Goal: Use online tool/utility: Utilize a website feature to perform a specific function

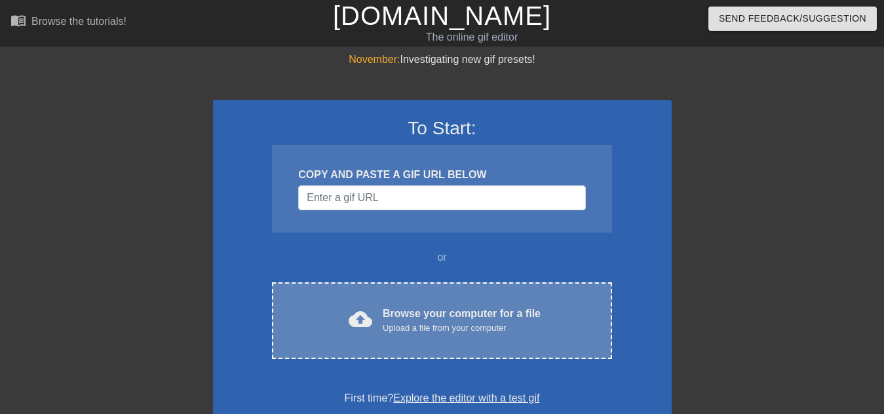
click at [398, 303] on div "cloud_upload Browse your computer for a file Upload a file from your computer C…" at bounding box center [441, 320] width 339 height 77
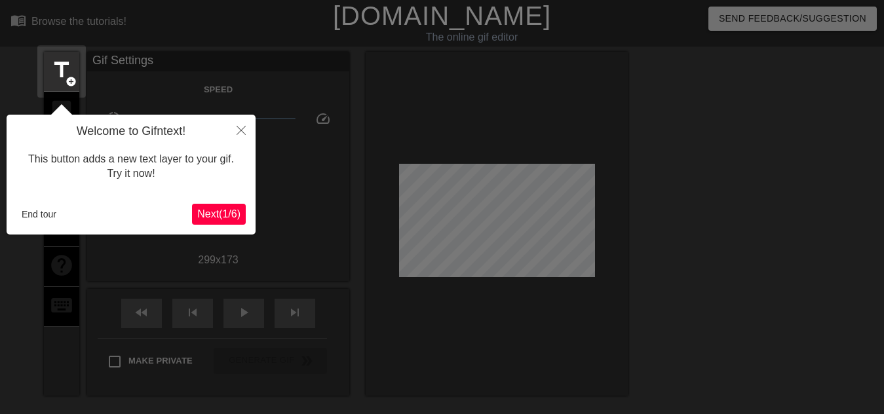
scroll to position [32, 0]
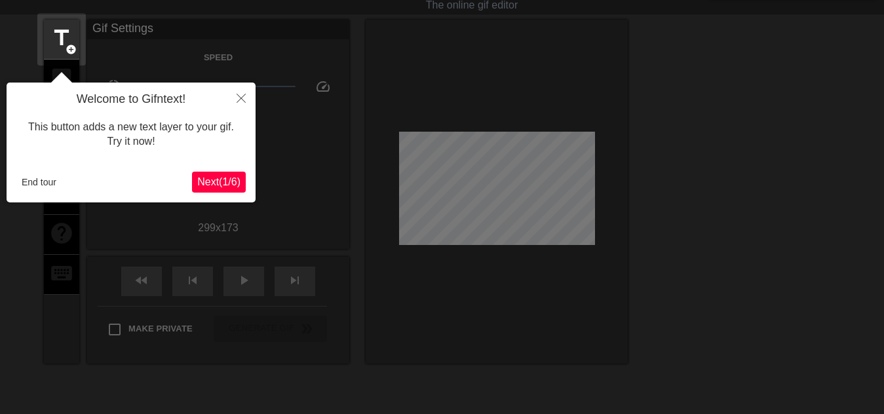
click at [223, 187] on span "Next ( 1 / 6 )" at bounding box center [218, 181] width 43 height 11
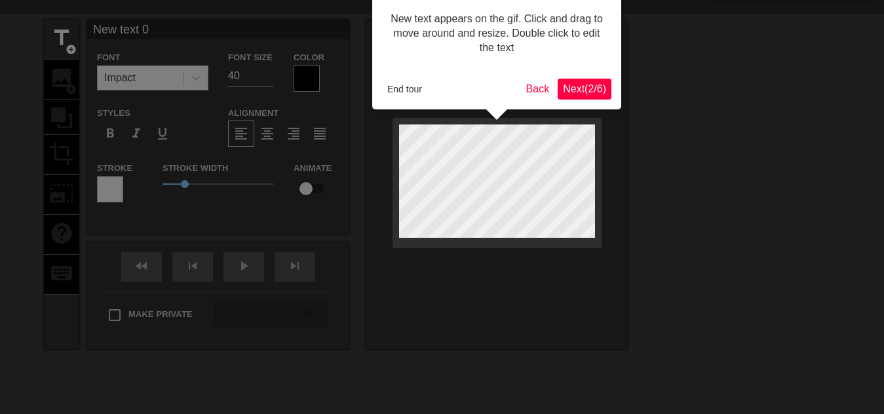
scroll to position [0, 0]
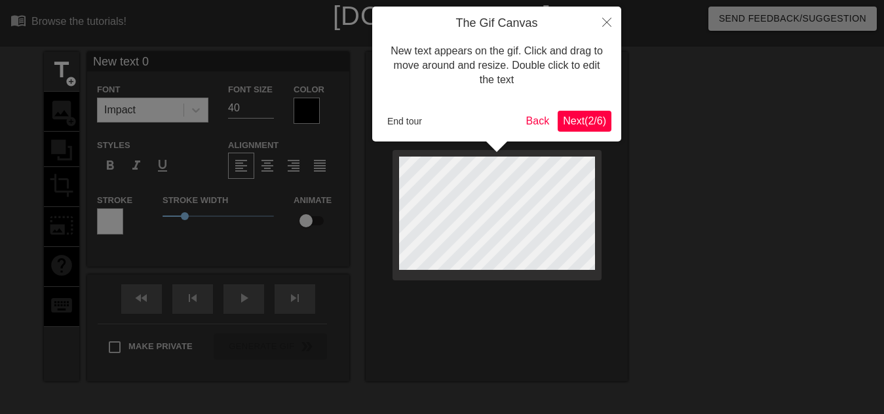
click at [575, 122] on span "Next ( 2 / 6 )" at bounding box center [584, 120] width 43 height 11
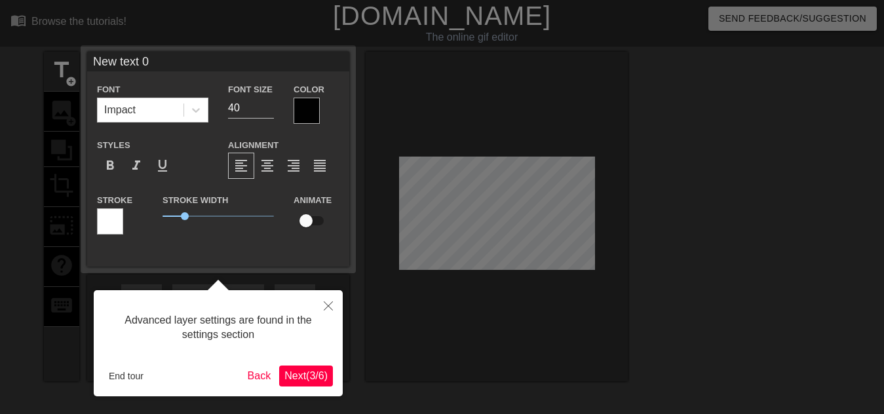
scroll to position [32, 0]
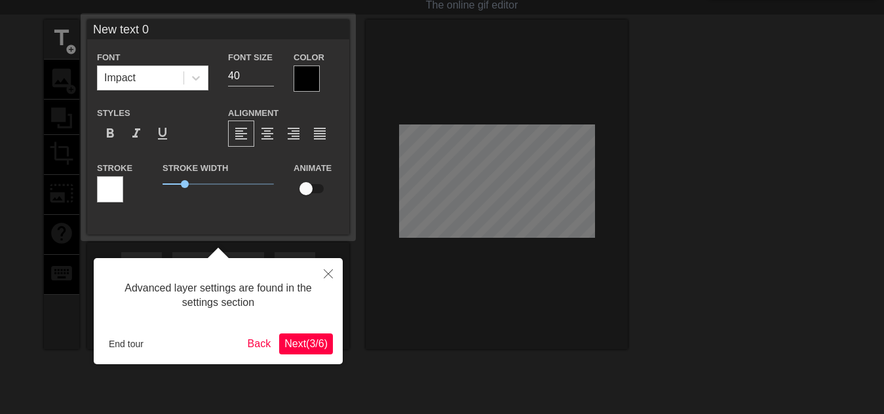
click at [303, 339] on span "Next ( 3 / 6 )" at bounding box center [305, 343] width 43 height 11
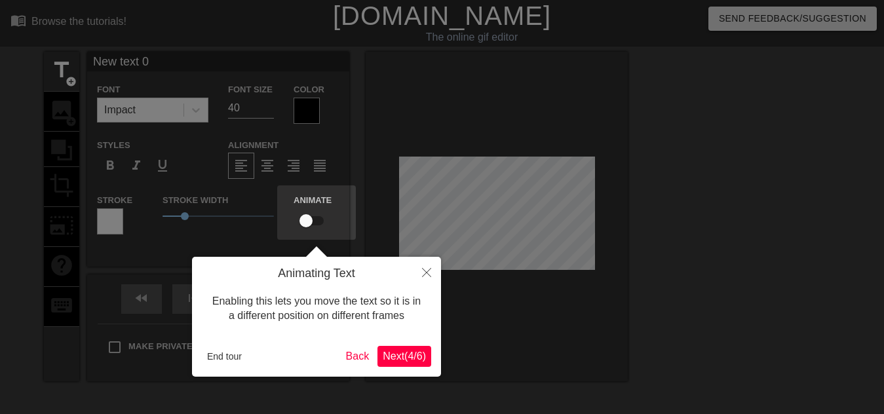
click at [396, 359] on span "Next ( 4 / 6 )" at bounding box center [404, 356] width 43 height 11
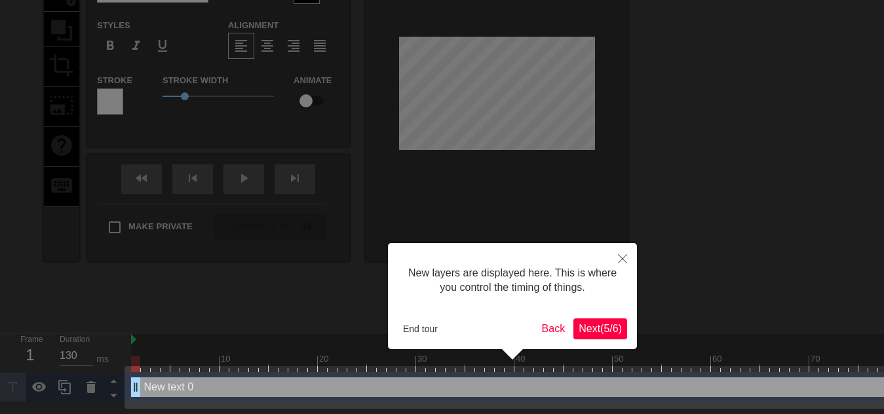
click at [600, 335] on button "Next ( 5 / 6 )" at bounding box center [600, 328] width 54 height 21
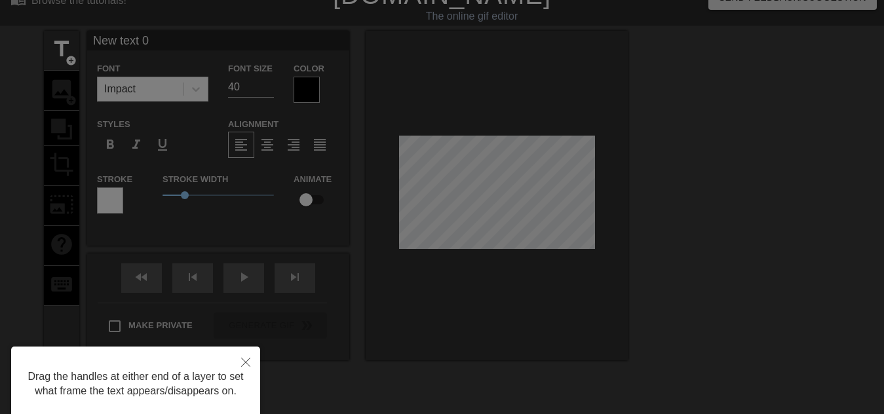
scroll to position [0, 0]
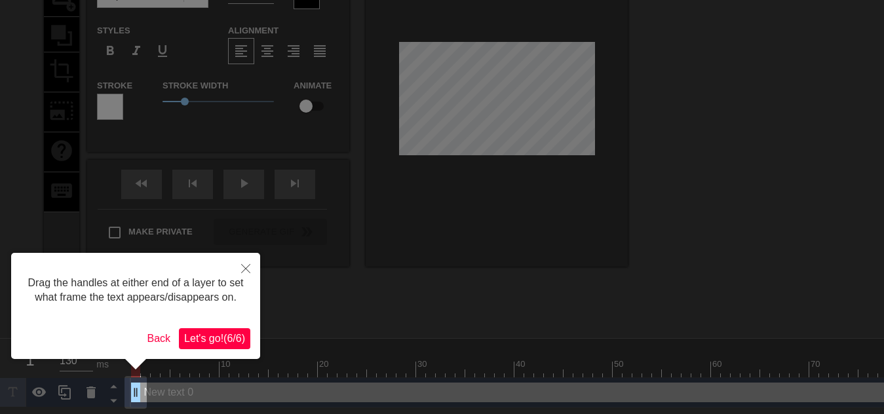
click at [216, 336] on span "Let's go! ( 6 / 6 )" at bounding box center [214, 338] width 61 height 11
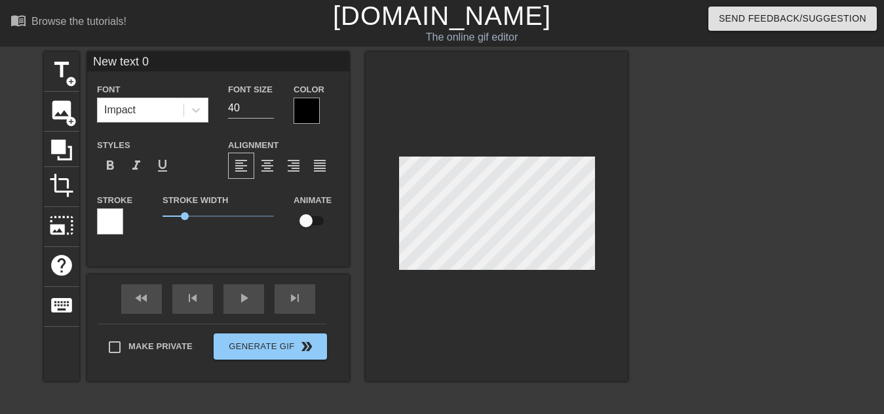
drag, startPoint x: 155, startPoint y: 64, endPoint x: 17, endPoint y: 38, distance: 139.9
click at [16, 41] on div "menu_book Browse the tutorials! [DOMAIN_NAME] The online gif editor Send Feedba…" at bounding box center [442, 261] width 884 height 522
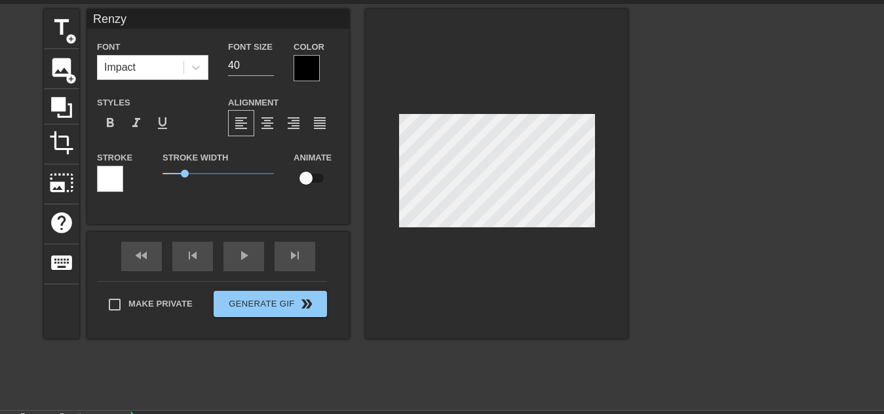
scroll to position [66, 0]
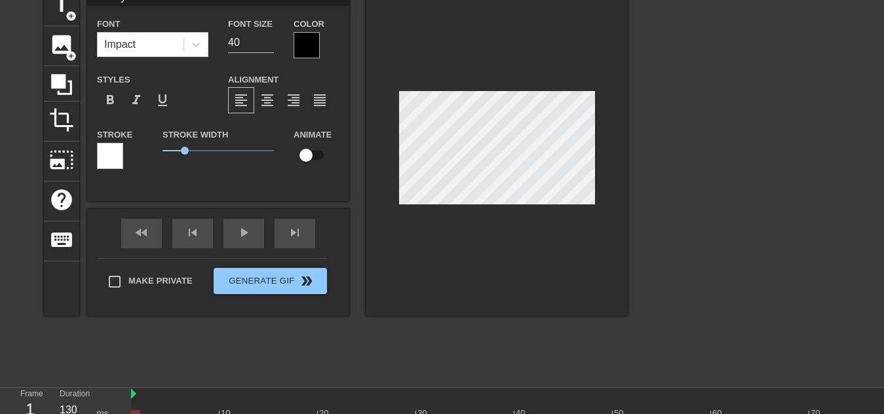
type input "Renzy"
click at [308, 47] on div at bounding box center [307, 45] width 26 height 26
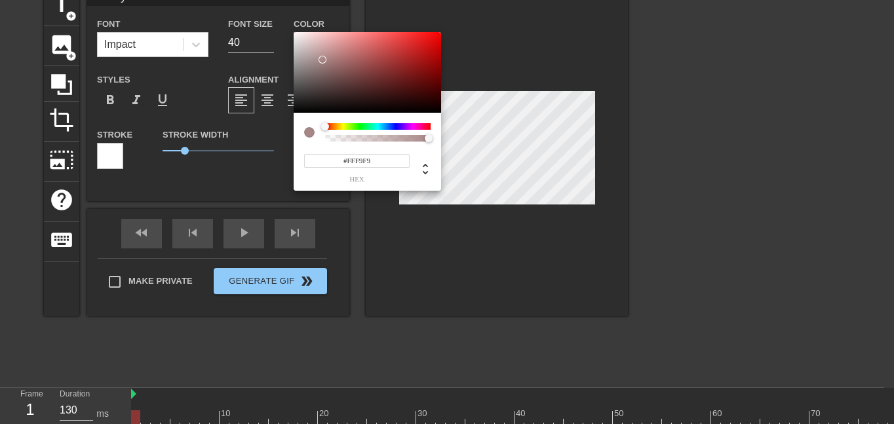
type input "#FFFFFF"
drag, startPoint x: 332, startPoint y: 75, endPoint x: 195, endPoint y: -66, distance: 196.0
click at [195, 0] on html "menu_book Browse the tutorials! [DOMAIN_NAME] The online gif editor Send Feedba…" at bounding box center [447, 195] width 894 height 522
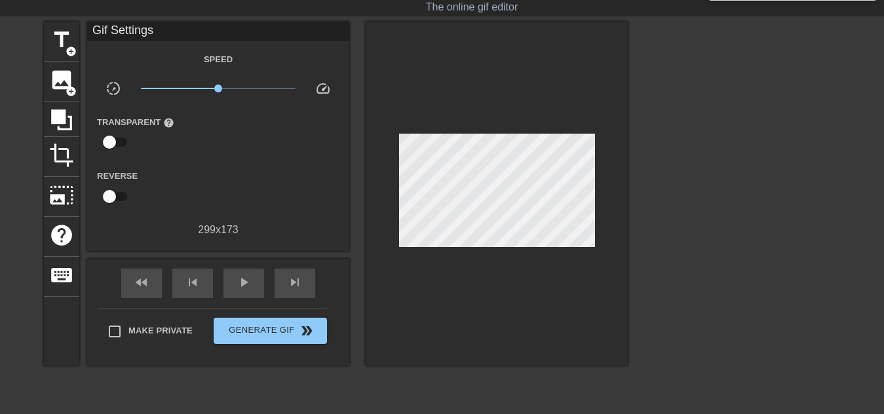
scroll to position [0, 0]
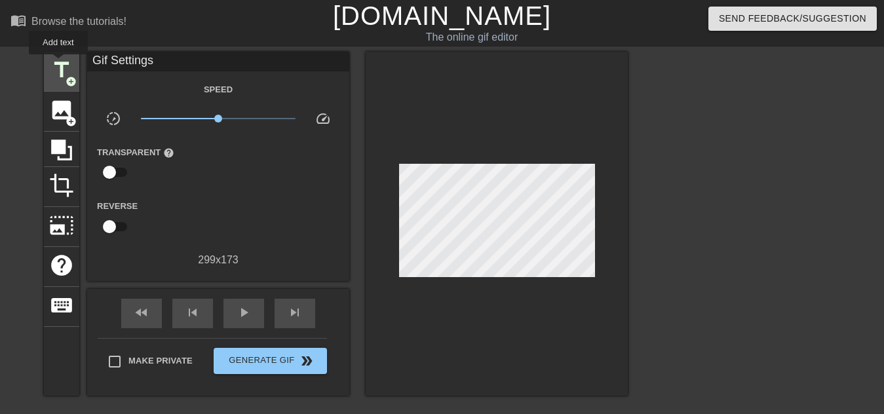
click at [59, 63] on span "title" at bounding box center [61, 70] width 25 height 25
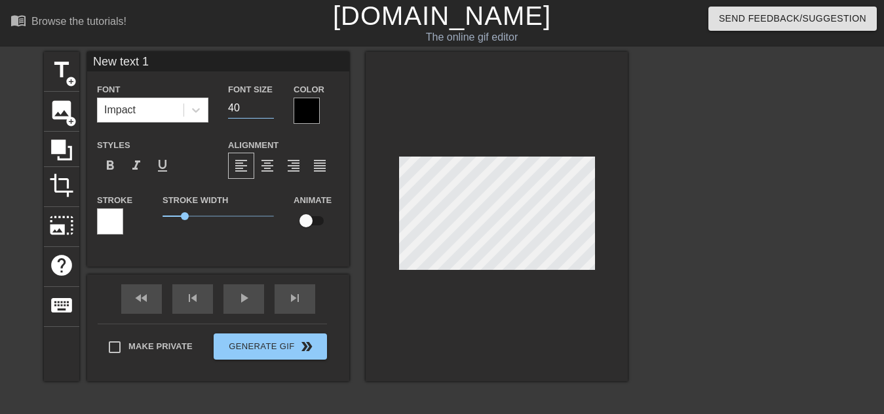
click at [249, 105] on input "40" at bounding box center [251, 108] width 46 height 21
type input "4"
type input "15"
click at [110, 217] on div at bounding box center [110, 221] width 26 height 26
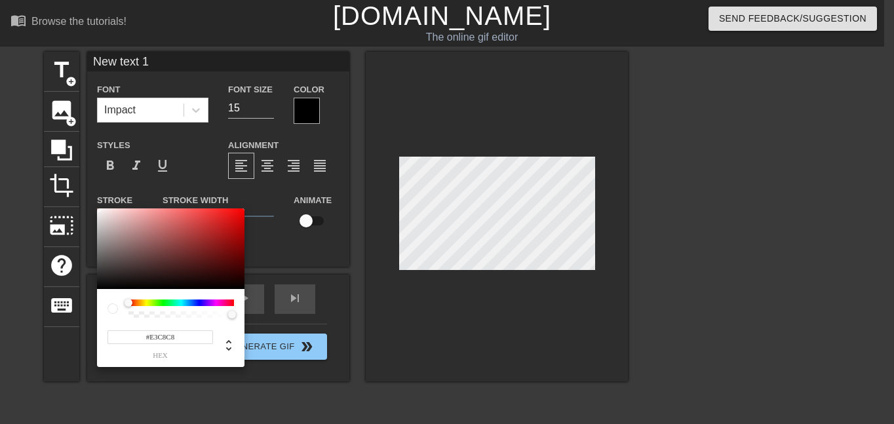
type input "#FFFFFF"
drag, startPoint x: 129, startPoint y: 227, endPoint x: 63, endPoint y: 181, distance: 80.5
click at [64, 182] on div "#FFFFFF hex" at bounding box center [447, 212] width 894 height 424
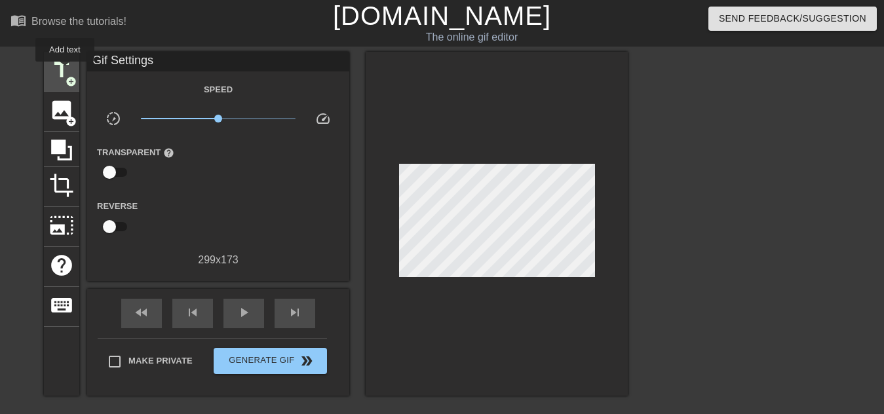
click at [50, 58] on span "title" at bounding box center [61, 70] width 25 height 25
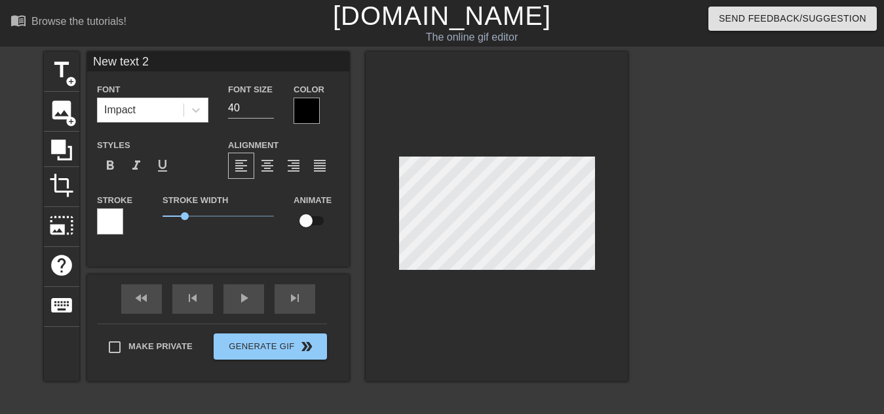
drag, startPoint x: 155, startPoint y: 59, endPoint x: -4, endPoint y: 43, distance: 160.1
click at [0, 43] on html "menu_book Browse the tutorials! [DOMAIN_NAME] The online gif editor Send Feedba…" at bounding box center [442, 276] width 884 height 552
type input "New text 1"
type input "15"
type input "New text 2"
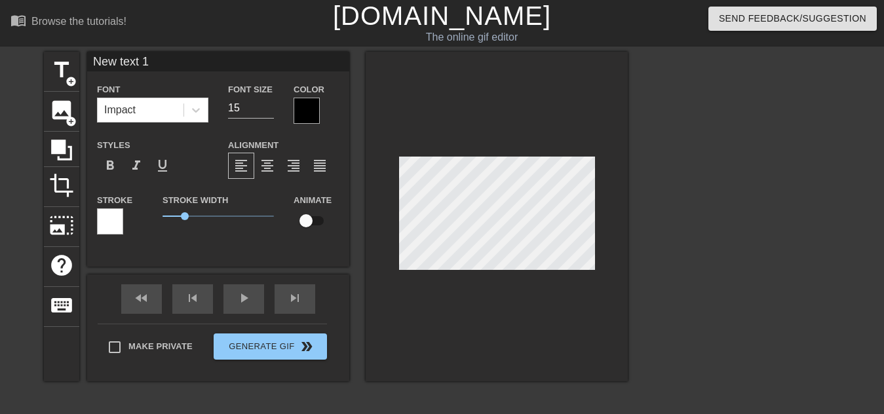
type input "40"
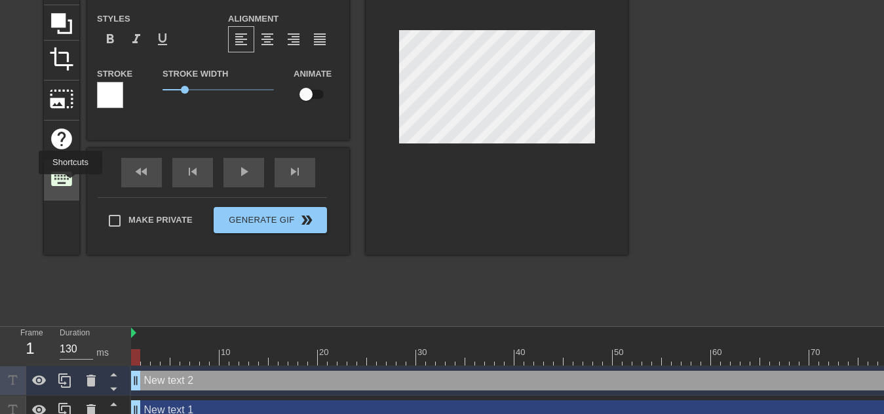
scroll to position [140, 0]
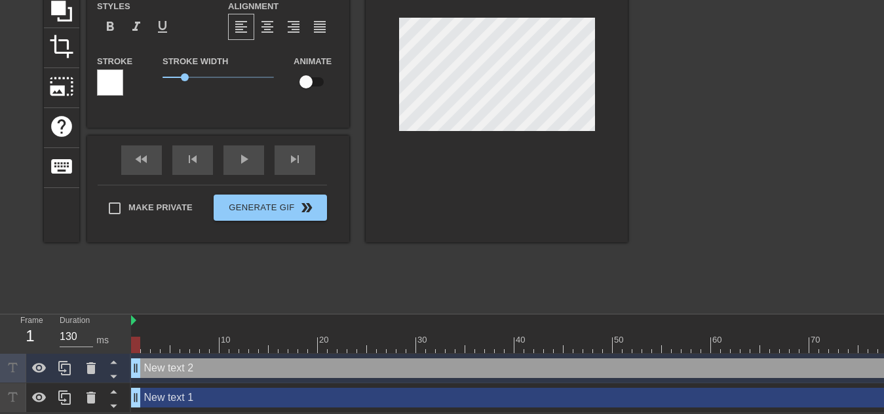
click at [198, 403] on div "New text 1 drag_handle drag_handle" at bounding box center [686, 398] width 1111 height 20
type input "New text 1"
type input "15"
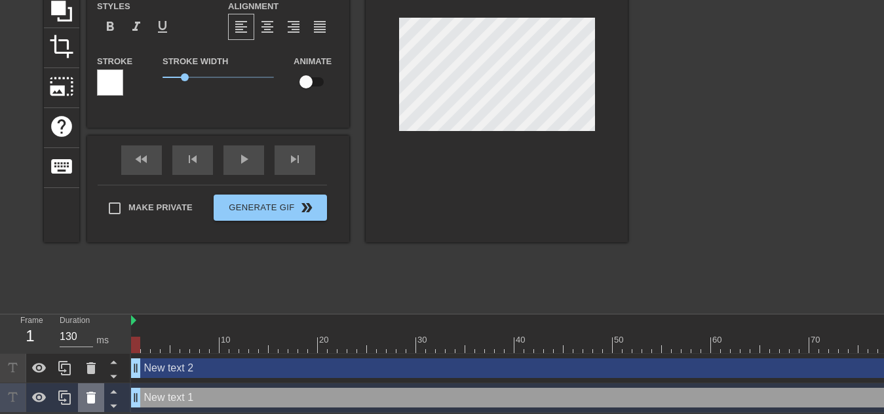
click at [94, 402] on icon at bounding box center [90, 398] width 9 height 12
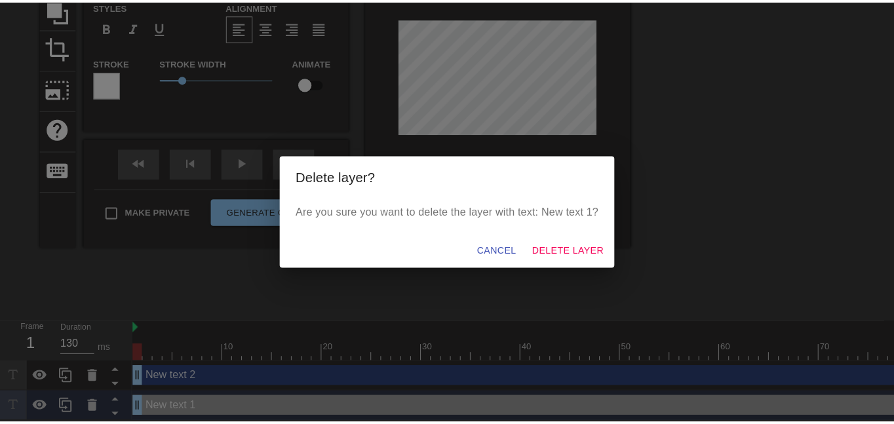
scroll to position [130, 0]
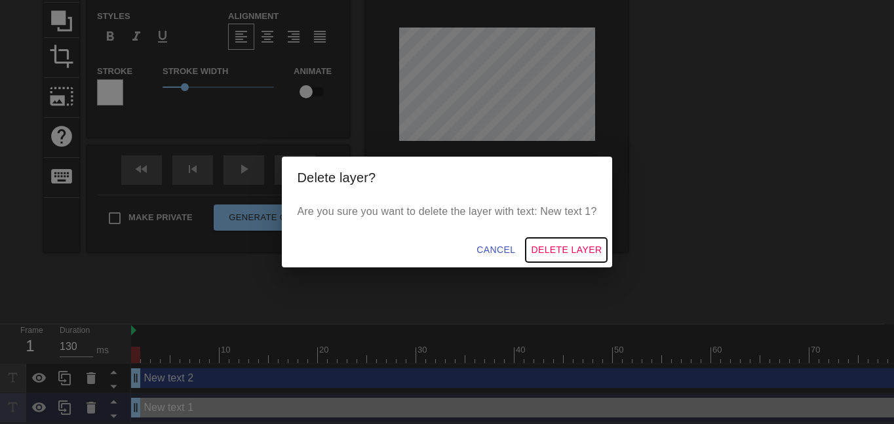
click at [551, 246] on span "Delete Layer" at bounding box center [566, 250] width 71 height 16
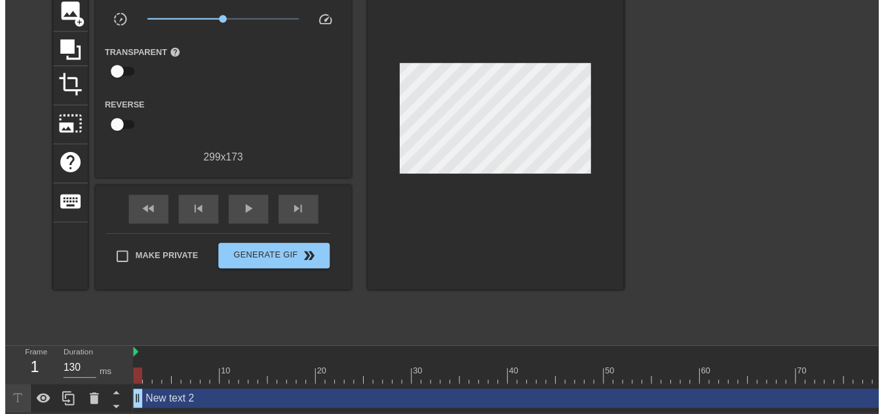
scroll to position [111, 0]
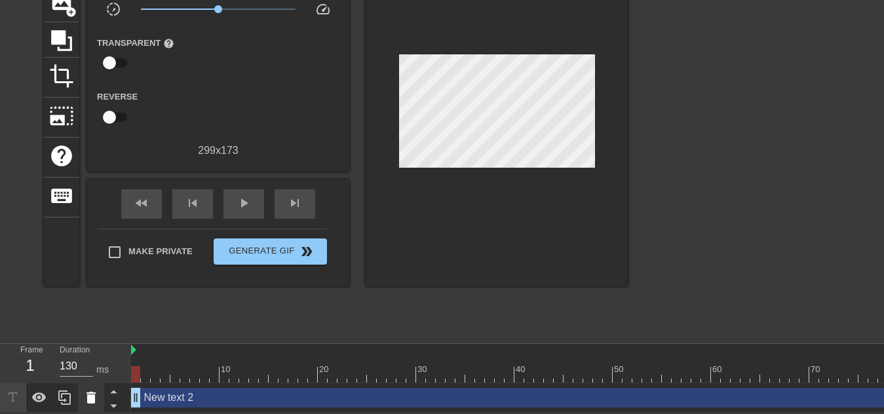
click at [86, 390] on icon at bounding box center [91, 398] width 16 height 16
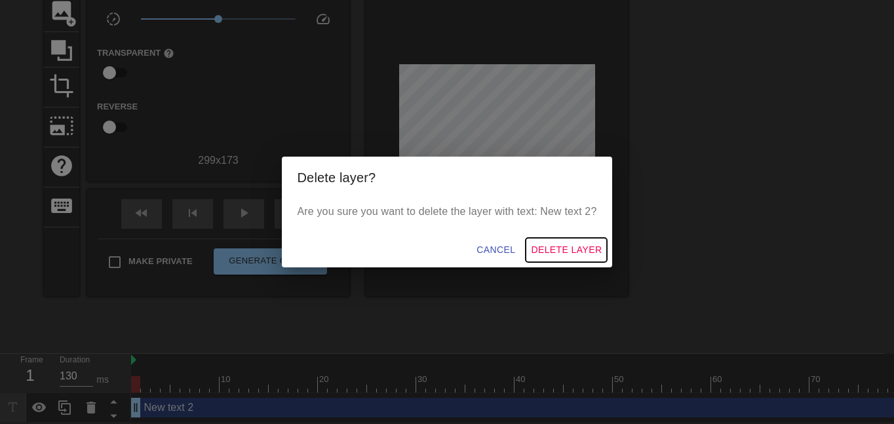
click at [579, 246] on span "Delete Layer" at bounding box center [566, 250] width 71 height 16
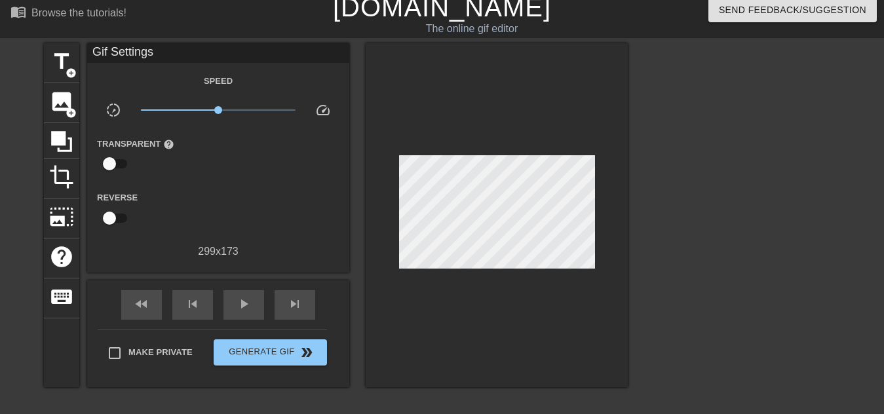
scroll to position [0, 0]
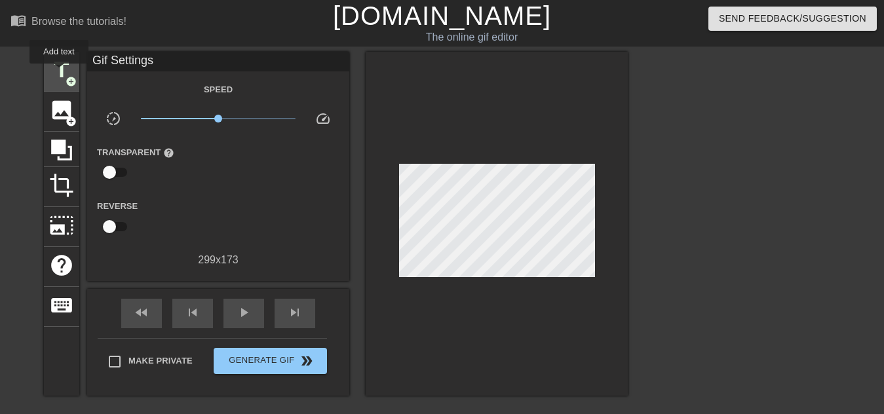
click at [60, 73] on span "title" at bounding box center [61, 70] width 25 height 25
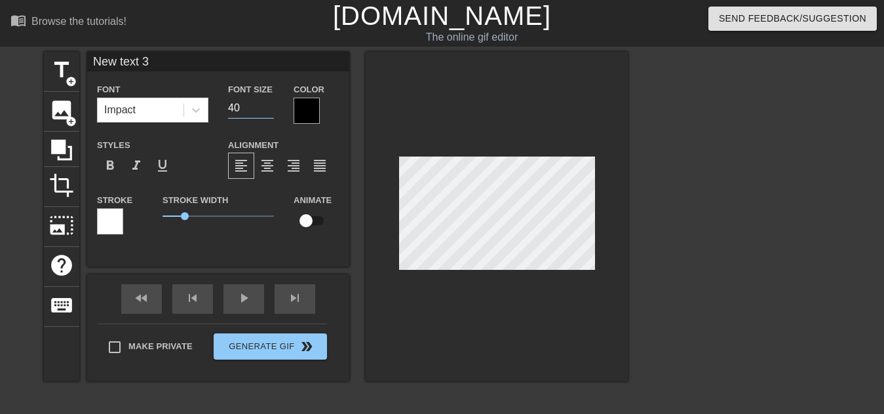
drag, startPoint x: 247, startPoint y: 109, endPoint x: 161, endPoint y: 94, distance: 87.9
click at [161, 94] on div "Font Impact Font Size 40 Color" at bounding box center [218, 102] width 262 height 43
type input "15"
drag, startPoint x: 152, startPoint y: 59, endPoint x: 133, endPoint y: 34, distance: 31.3
click at [41, 48] on div "menu_book Browse the tutorials! [DOMAIN_NAME] The online gif editor Send Feedba…" at bounding box center [442, 261] width 884 height 522
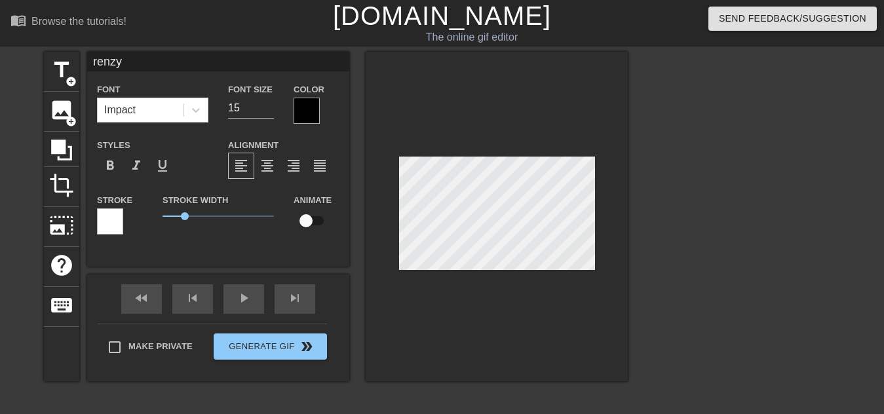
type input "renzy"
click at [313, 105] on div at bounding box center [307, 111] width 26 height 26
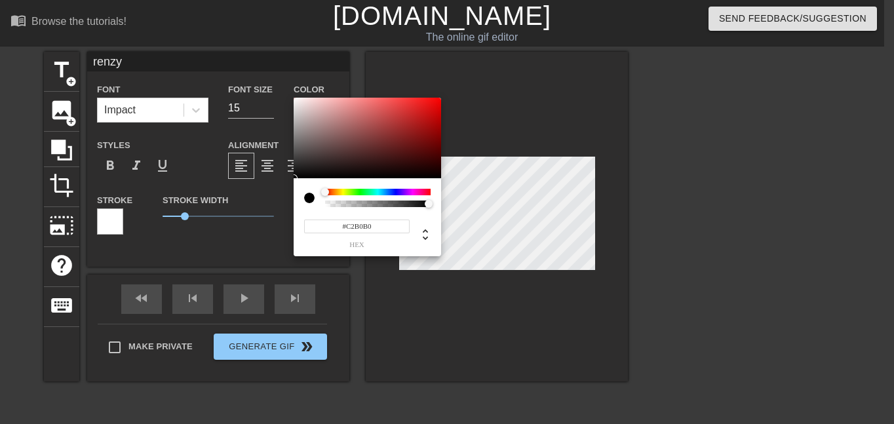
type input "#FFFFFF"
drag, startPoint x: 307, startPoint y: 117, endPoint x: 233, endPoint y: 61, distance: 92.6
click at [233, 61] on div "#FFFFFF hex" at bounding box center [447, 212] width 894 height 424
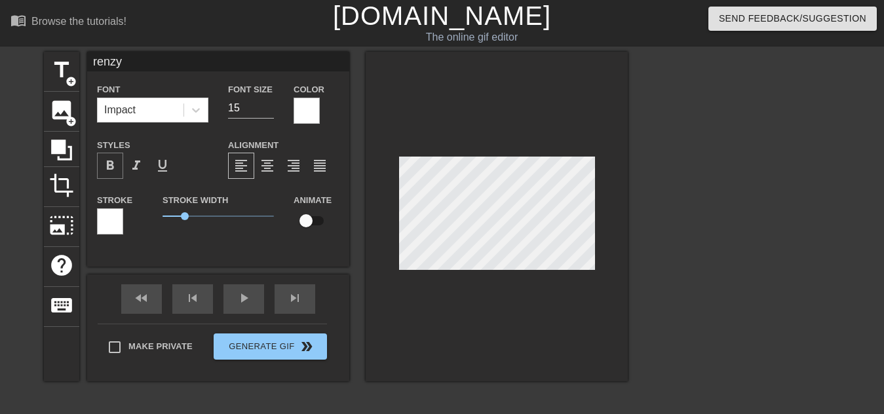
click at [113, 164] on span "format_bold" at bounding box center [110, 166] width 16 height 16
drag, startPoint x: 183, startPoint y: 213, endPoint x: 13, endPoint y: 200, distance: 170.2
click at [16, 201] on div "title add_circle image add_circle crop photo_size_select_large help keyboard re…" at bounding box center [442, 248] width 884 height 393
click at [305, 213] on input "checkbox" at bounding box center [306, 220] width 75 height 25
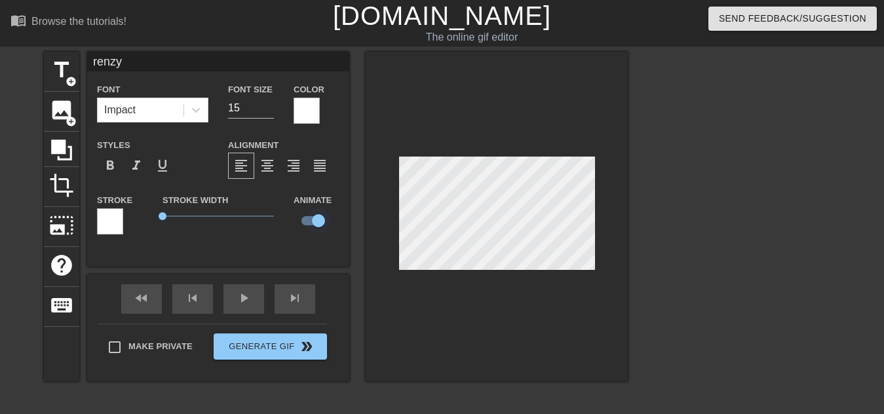
click at [316, 218] on input "checkbox" at bounding box center [318, 220] width 75 height 25
click at [316, 217] on input "checkbox" at bounding box center [306, 220] width 75 height 25
checkbox input "true"
click at [107, 218] on div at bounding box center [110, 221] width 26 height 26
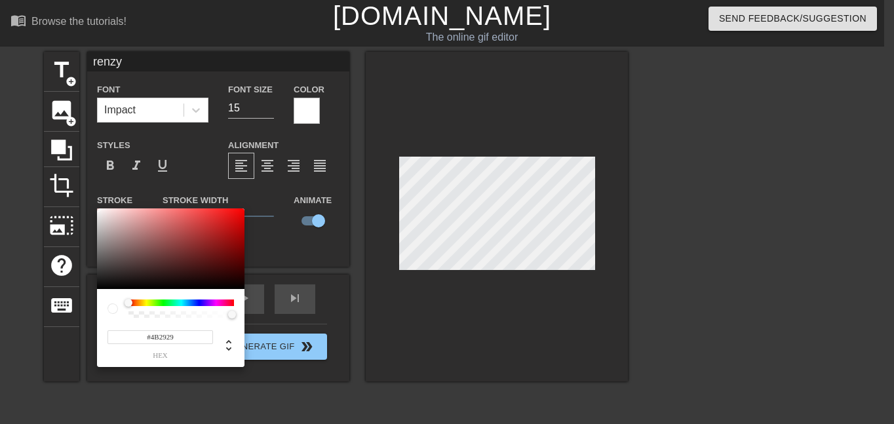
type input "#000000"
drag, startPoint x: 155, startPoint y: 252, endPoint x: 216, endPoint y: 345, distance: 110.7
click at [216, 348] on div "#000000 hex" at bounding box center [170, 287] width 147 height 159
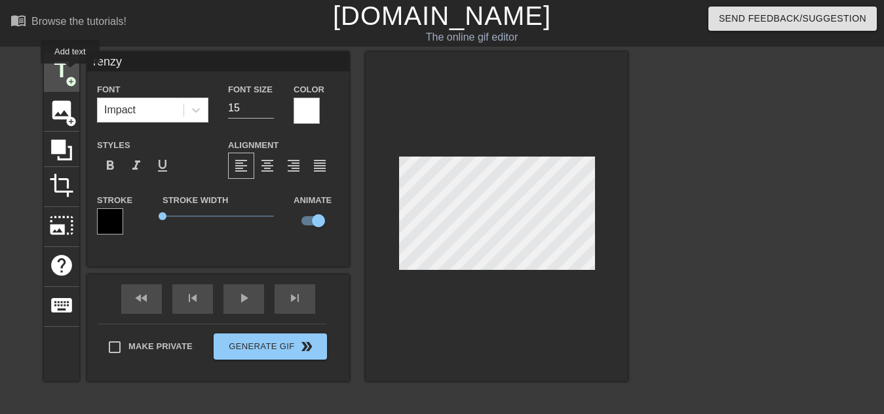
click at [61, 68] on span "title" at bounding box center [61, 70] width 25 height 25
type input "New text 4"
type input "40"
checkbox input "false"
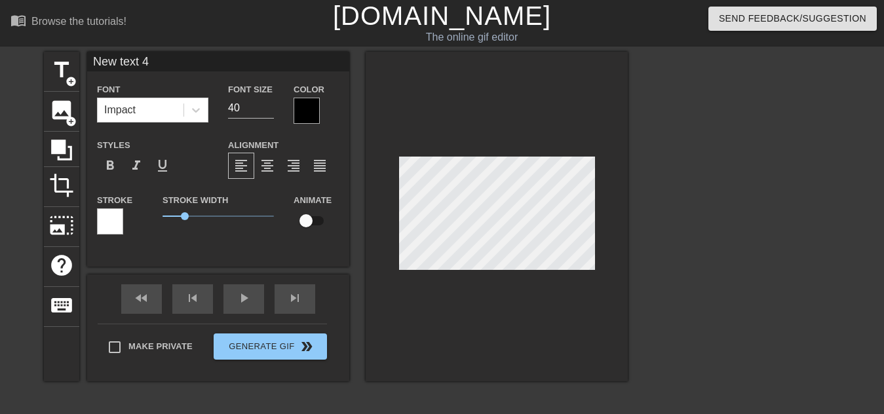
drag, startPoint x: 156, startPoint y: 69, endPoint x: 21, endPoint y: 52, distance: 136.0
click at [21, 52] on div "title add_circle image add_circle crop photo_size_select_large help keyboard Ne…" at bounding box center [442, 248] width 884 height 393
type input "playfulmadman"
click at [299, 113] on div at bounding box center [307, 111] width 26 height 26
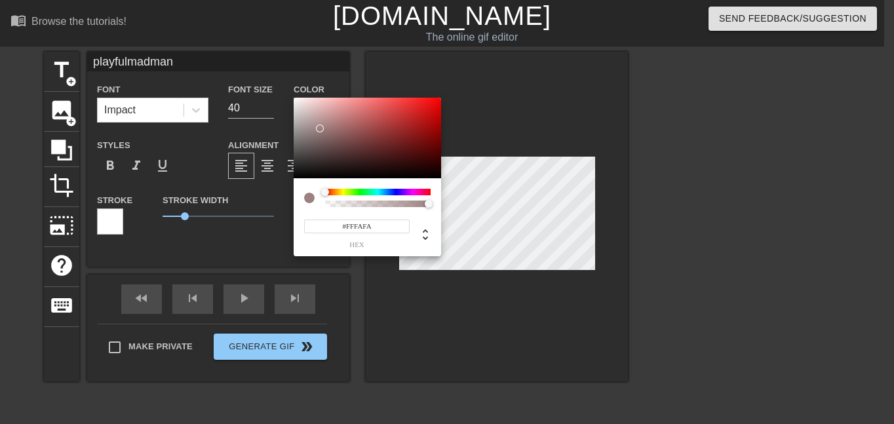
type input "#FFFFFF"
drag, startPoint x: 320, startPoint y: 129, endPoint x: 254, endPoint y: 39, distance: 111.5
click at [255, 39] on div "#FFFFFF hex" at bounding box center [447, 212] width 894 height 424
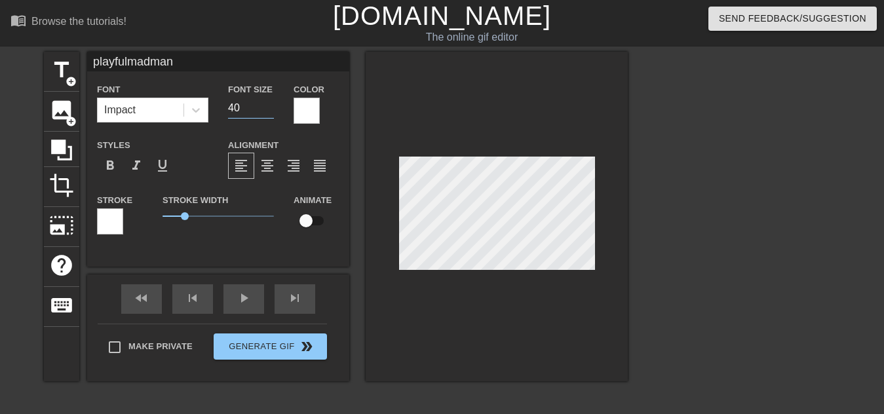
click at [248, 105] on input "40" at bounding box center [251, 108] width 46 height 21
type input "4"
type input "15"
click at [303, 219] on input "checkbox" at bounding box center [306, 220] width 75 height 25
checkbox input "true"
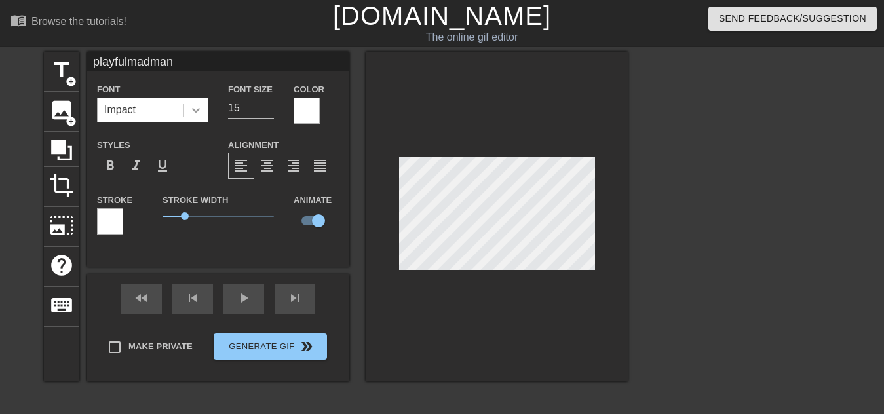
click at [197, 104] on icon at bounding box center [195, 110] width 13 height 13
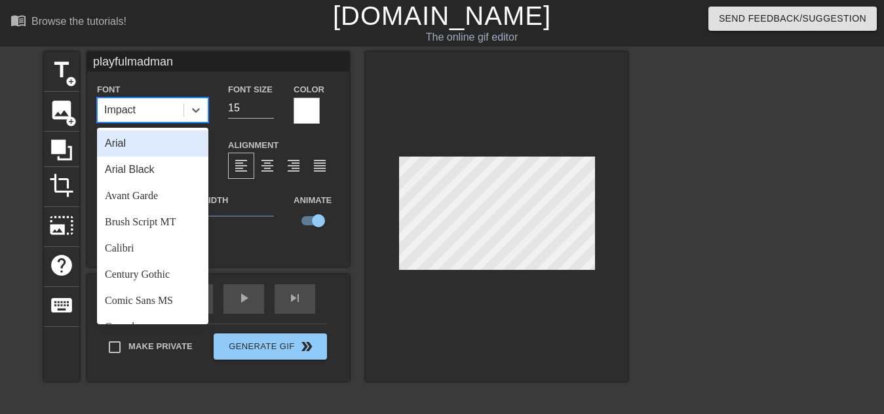
click at [143, 140] on div "Arial" at bounding box center [152, 143] width 111 height 26
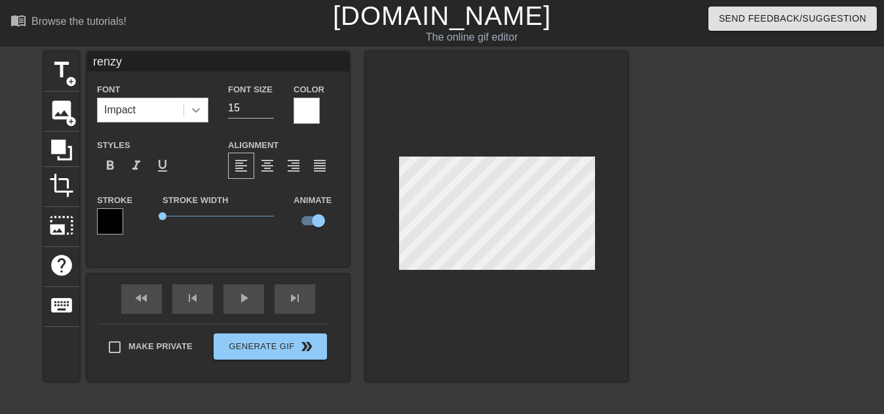
click at [204, 110] on div at bounding box center [196, 110] width 24 height 24
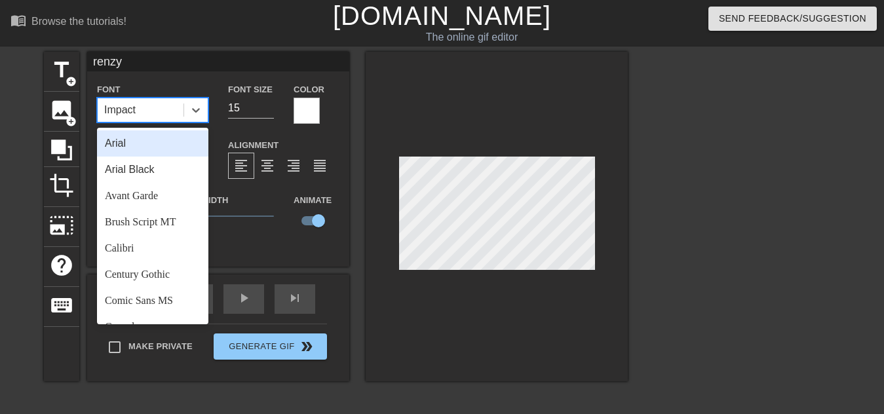
click at [132, 143] on div "Arial" at bounding box center [152, 143] width 111 height 26
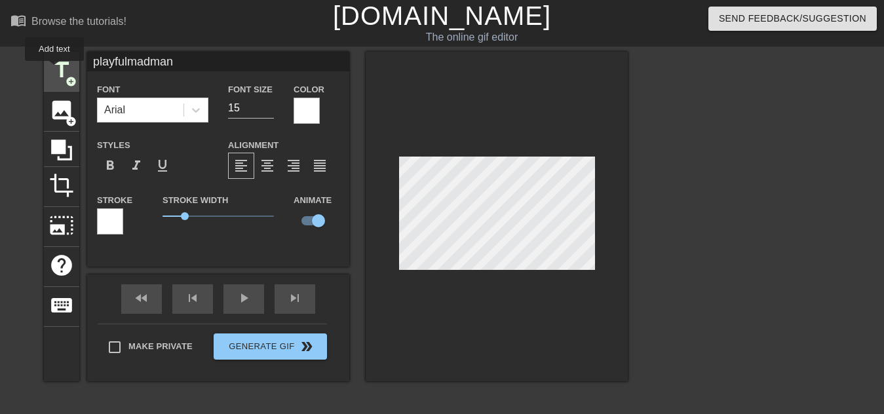
click at [54, 70] on span "title" at bounding box center [61, 70] width 25 height 25
type input "New text 5"
type input "40"
checkbox input "false"
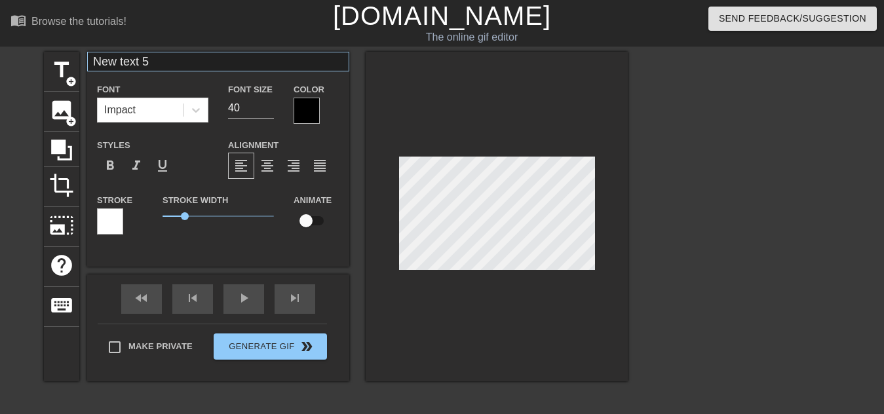
drag, startPoint x: 170, startPoint y: 71, endPoint x: 155, endPoint y: 64, distance: 16.7
click at [155, 64] on div "New text 5 Font Impact Font Size 40 Color Styles format_bold format_italic form…" at bounding box center [218, 149] width 262 height 195
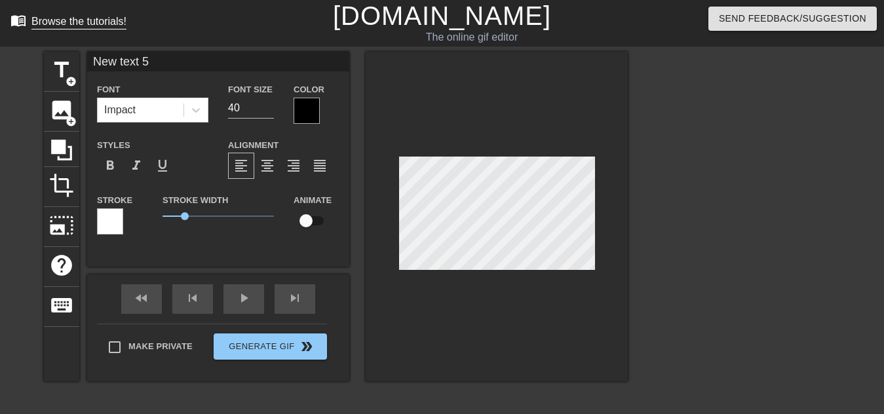
drag, startPoint x: 160, startPoint y: 64, endPoint x: 29, endPoint y: 31, distance: 134.4
click at [29, 31] on div "menu_book Browse the tutorials! [DOMAIN_NAME] The online gif editor Send Feedba…" at bounding box center [442, 290] width 884 height 581
type input "ZortMort"
click at [246, 102] on input "40" at bounding box center [251, 108] width 46 height 21
type input "4"
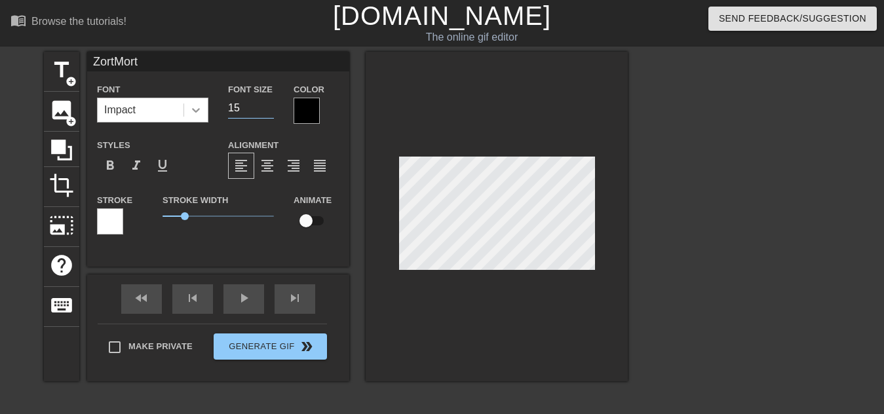
type input "15"
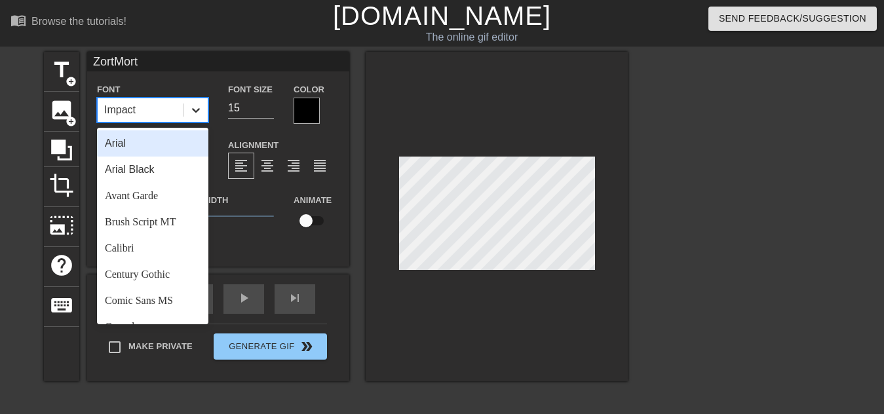
click at [190, 113] on icon at bounding box center [195, 110] width 13 height 13
click at [168, 140] on div "Arial" at bounding box center [152, 143] width 111 height 26
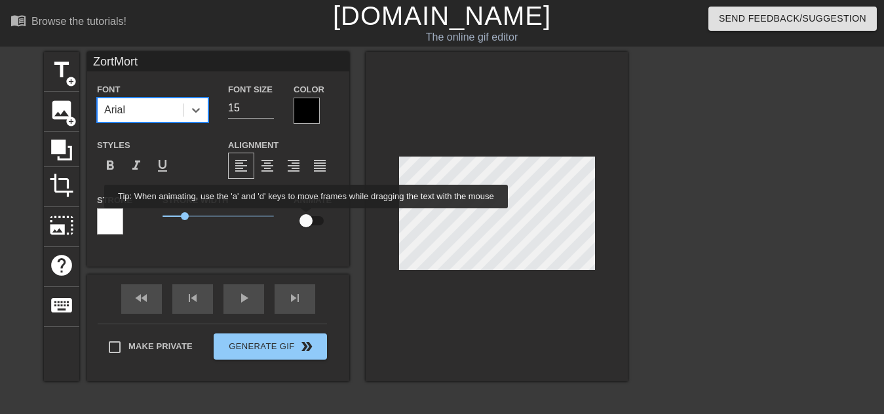
drag, startPoint x: 307, startPoint y: 218, endPoint x: 354, endPoint y: 235, distance: 51.0
click at [307, 218] on input "checkbox" at bounding box center [306, 220] width 75 height 25
checkbox input "true"
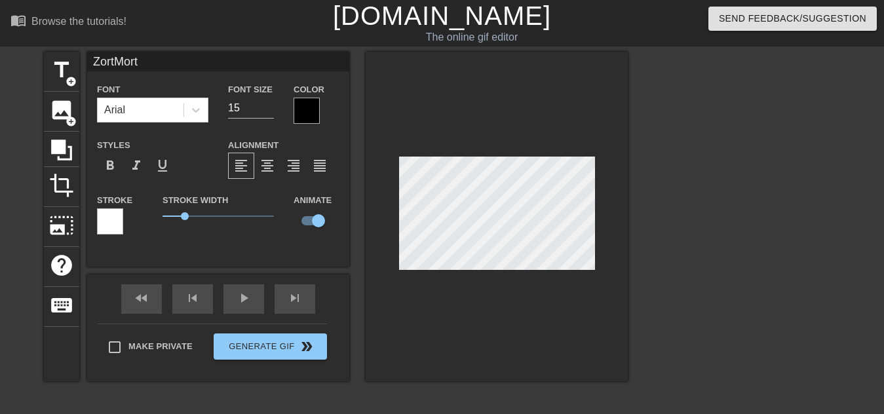
click at [524, 309] on div at bounding box center [497, 217] width 262 height 330
drag, startPoint x: 183, startPoint y: 216, endPoint x: 66, endPoint y: 197, distance: 118.7
click at [67, 197] on div "title add_circle image add_circle crop photo_size_select_large help keyboard Zo…" at bounding box center [336, 217] width 584 height 330
click at [299, 117] on div at bounding box center [307, 111] width 26 height 26
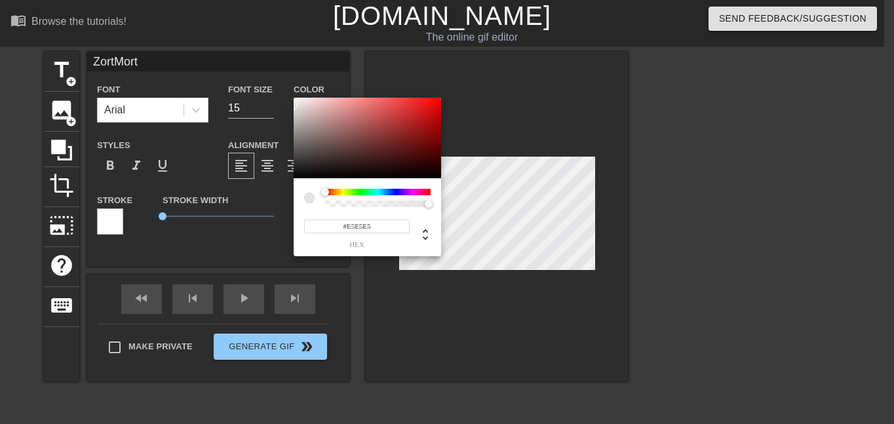
type input "#FFFFFF"
drag, startPoint x: 313, startPoint y: 136, endPoint x: 223, endPoint y: 40, distance: 132.1
click at [223, 40] on div "#FFFFFF hex" at bounding box center [447, 212] width 894 height 424
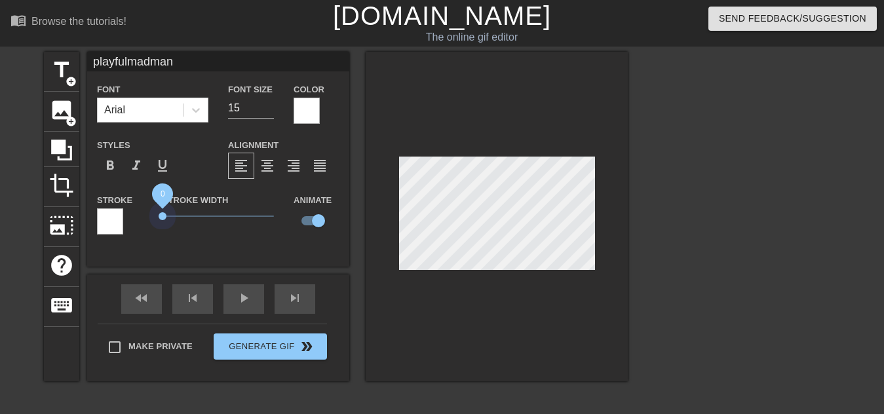
drag, startPoint x: 175, startPoint y: 215, endPoint x: -52, endPoint y: 197, distance: 227.4
click at [0, 197] on html "menu_book Browse the tutorials! [DOMAIN_NAME] The online gif editor Send Feedba…" at bounding box center [442, 290] width 884 height 581
click at [159, 214] on span "0" at bounding box center [163, 216] width 8 height 8
click at [214, 256] on div "playfulmadman Font Arial Font Size 15 Color Styles format_bold format_italic fo…" at bounding box center [218, 159] width 262 height 215
click at [559, 297] on div at bounding box center [497, 217] width 262 height 330
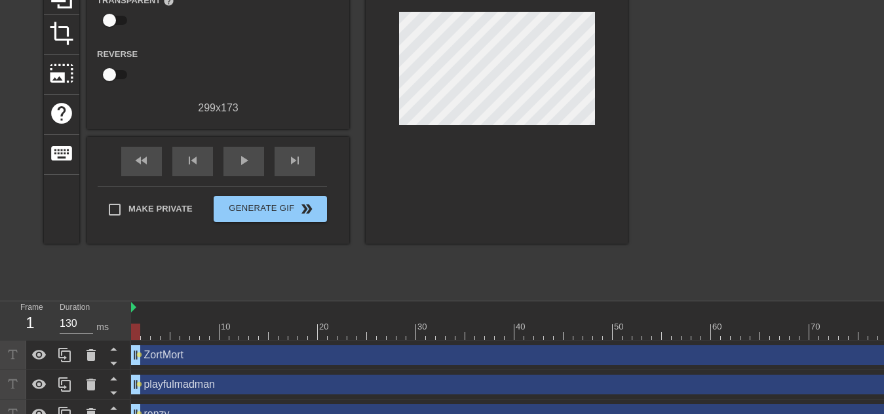
scroll to position [170, 0]
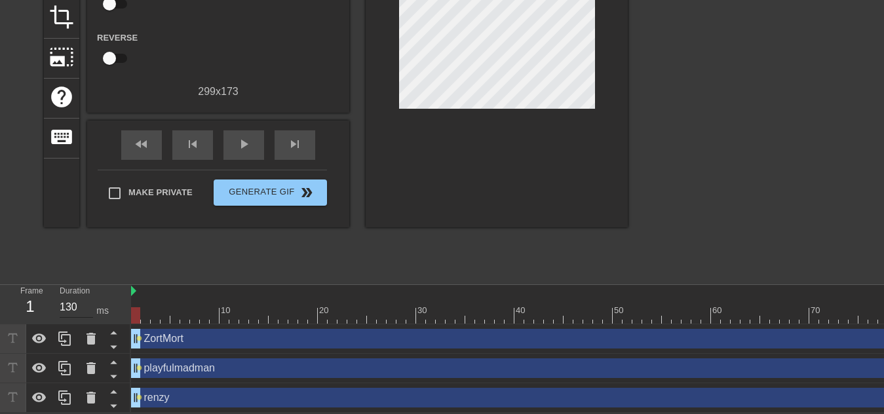
drag, startPoint x: 172, startPoint y: 309, endPoint x: 86, endPoint y: 313, distance: 85.9
click at [86, 313] on div "Frame 1 Duration 130 ms 10 20 30 40 50 60 70 80 90 100 110 ZortMort drag_handle…" at bounding box center [442, 349] width 884 height 128
click at [185, 335] on div "ZortMort drag_handle drag_handle" at bounding box center [686, 339] width 1111 height 20
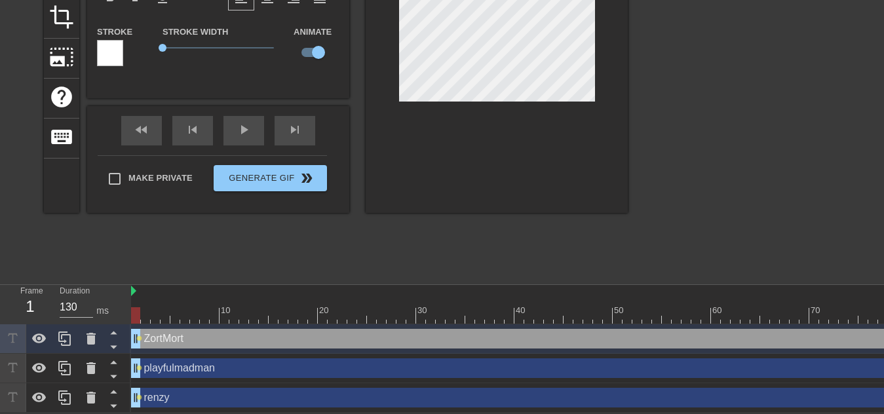
click at [138, 295] on div at bounding box center [686, 291] width 1111 height 13
click at [143, 312] on div at bounding box center [686, 315] width 1111 height 16
drag, startPoint x: 143, startPoint y: 312, endPoint x: 157, endPoint y: 311, distance: 14.4
click at [157, 311] on div at bounding box center [155, 315] width 9 height 16
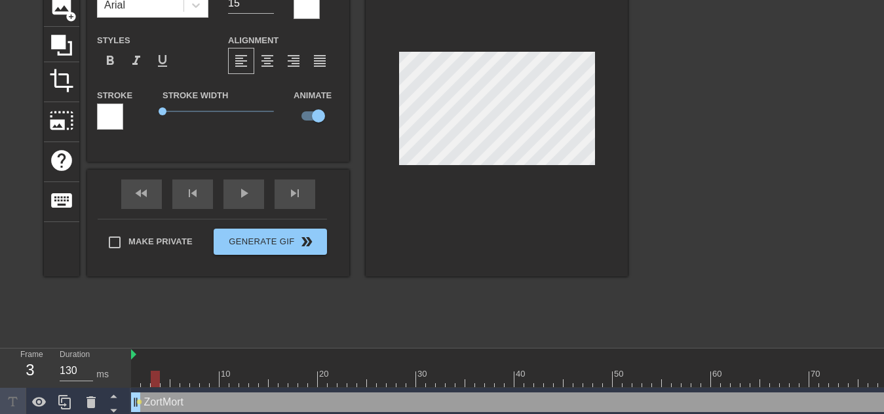
scroll to position [104, 0]
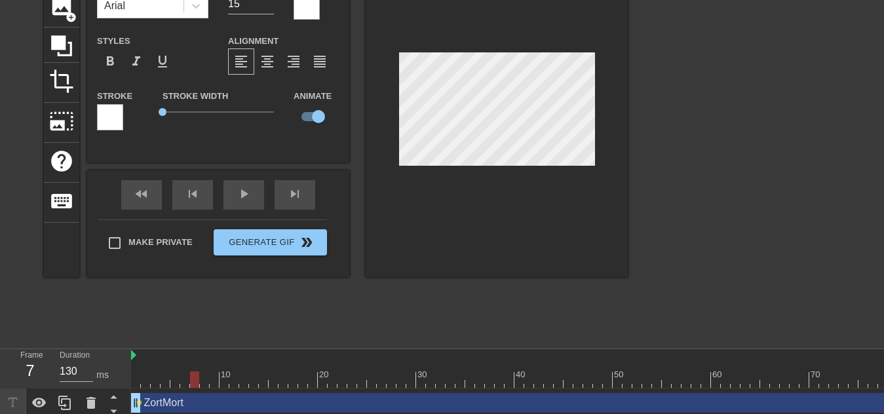
click at [193, 374] on div at bounding box center [686, 380] width 1111 height 16
drag, startPoint x: 195, startPoint y: 374, endPoint x: 239, endPoint y: 379, distance: 44.9
click at [239, 379] on div at bounding box center [243, 380] width 9 height 16
drag, startPoint x: 243, startPoint y: 377, endPoint x: 353, endPoint y: 320, distance: 124.0
click at [257, 377] on div at bounding box center [253, 380] width 9 height 16
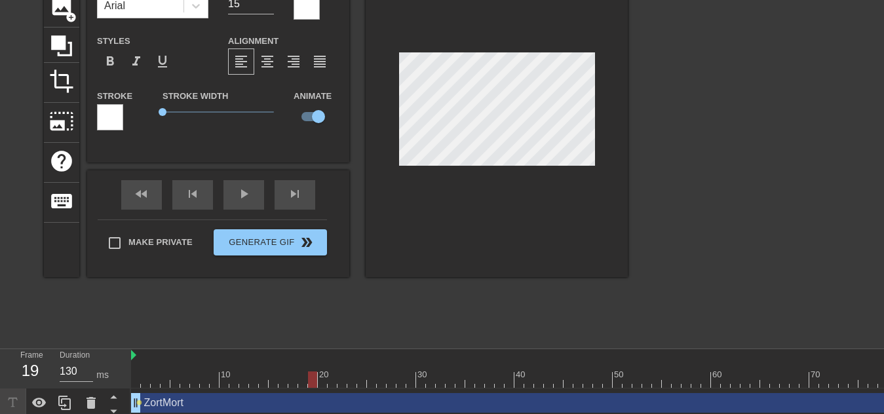
drag, startPoint x: 255, startPoint y: 375, endPoint x: 461, endPoint y: 290, distance: 223.3
click at [312, 377] on div at bounding box center [312, 380] width 9 height 16
drag, startPoint x: 316, startPoint y: 373, endPoint x: 386, endPoint y: 360, distance: 70.7
click at [348, 374] on div at bounding box center [351, 380] width 9 height 16
drag, startPoint x: 354, startPoint y: 375, endPoint x: 442, endPoint y: 247, distance: 155.6
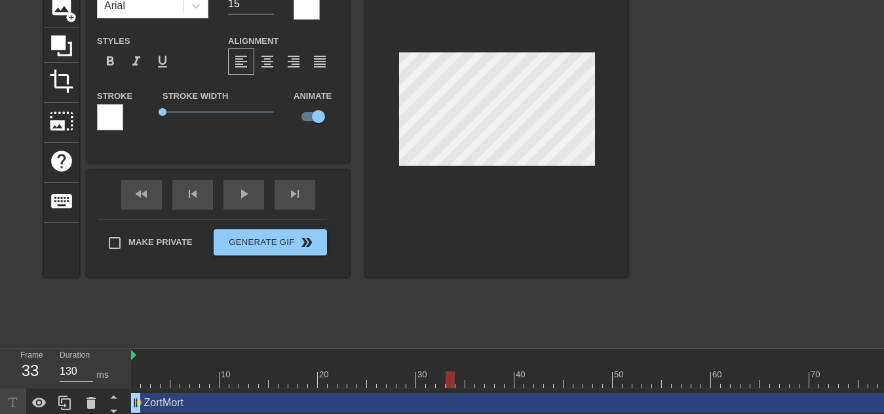
click at [448, 372] on div at bounding box center [450, 380] width 9 height 16
drag, startPoint x: 453, startPoint y: 377, endPoint x: 462, endPoint y: 373, distance: 9.4
click at [465, 375] on div at bounding box center [459, 380] width 9 height 16
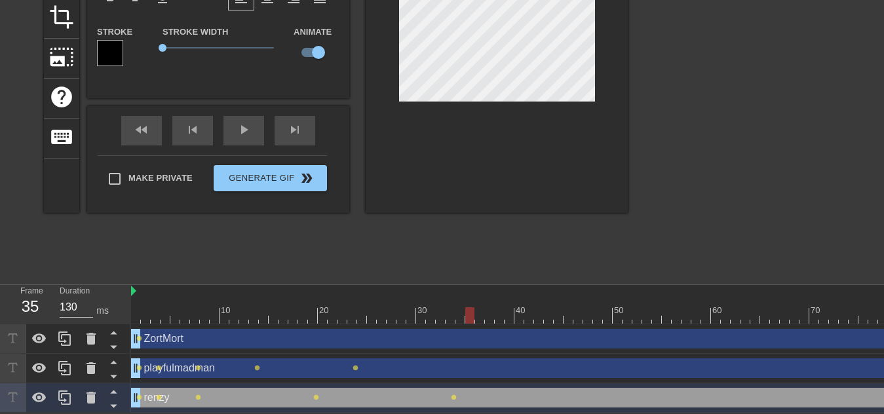
scroll to position [170, 0]
drag, startPoint x: 449, startPoint y: 312, endPoint x: 513, endPoint y: 303, distance: 64.2
click at [516, 302] on div "10 20 30 40 50 60 70 80 90 100 110" at bounding box center [686, 304] width 1111 height 39
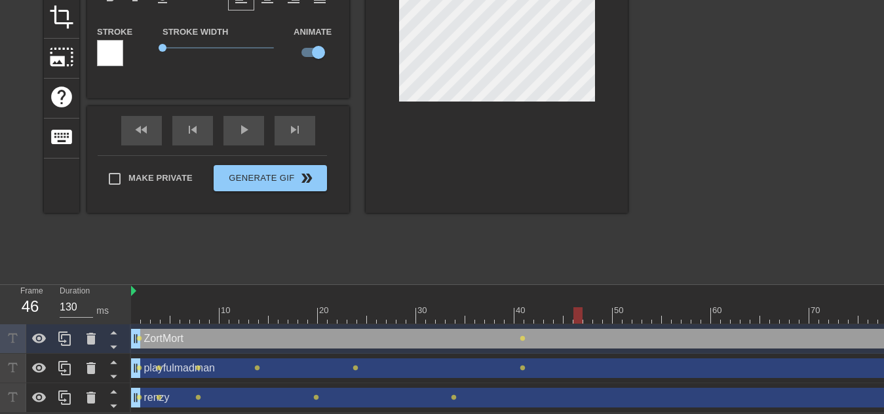
drag, startPoint x: 522, startPoint y: 311, endPoint x: 581, endPoint y: 309, distance: 58.3
click at [581, 309] on div at bounding box center [686, 315] width 1111 height 16
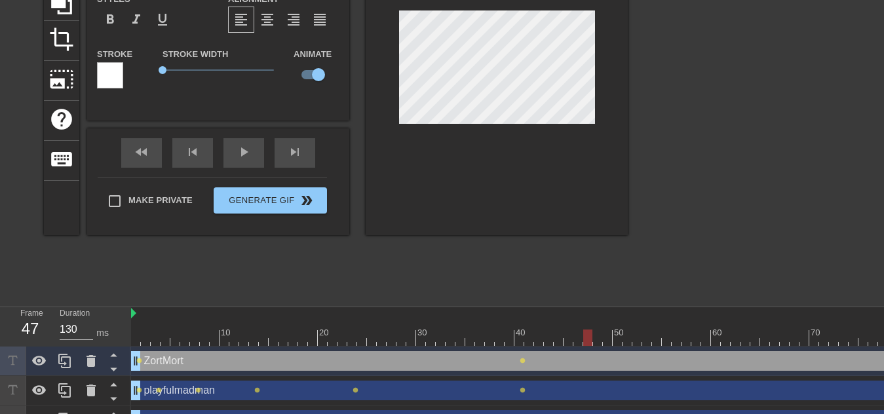
scroll to position [104, 0]
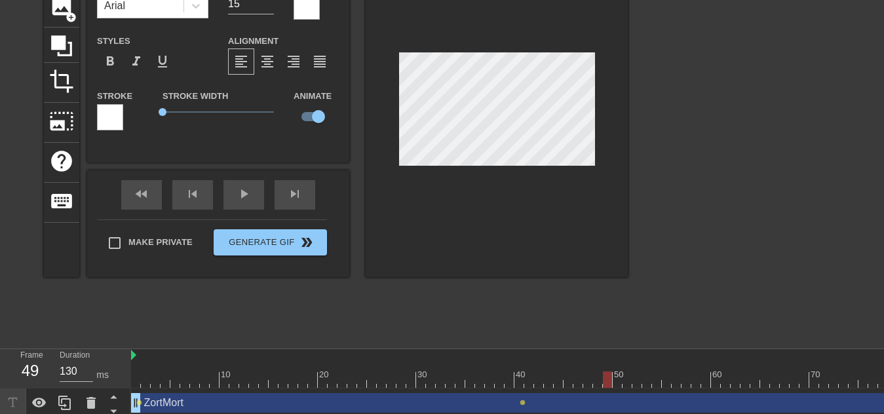
drag, startPoint x: 584, startPoint y: 372, endPoint x: 561, endPoint y: 318, distance: 59.0
click at [602, 372] on div at bounding box center [686, 380] width 1111 height 16
drag, startPoint x: 600, startPoint y: 373, endPoint x: 660, endPoint y: 364, distance: 60.4
click at [670, 368] on div "10 20 30 40 50 60 70 80 90 100 110" at bounding box center [686, 368] width 1111 height 39
drag, startPoint x: 668, startPoint y: 375, endPoint x: 611, endPoint y: 273, distance: 116.8
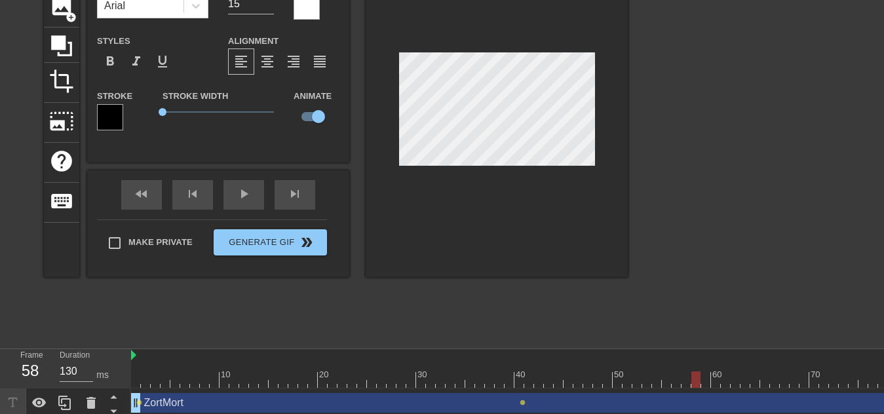
click at [691, 372] on div at bounding box center [695, 380] width 9 height 16
type input "ZortMort"
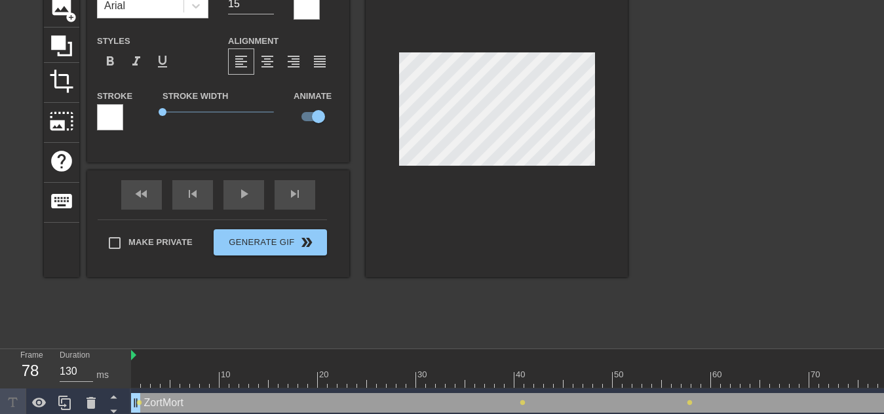
drag, startPoint x: 695, startPoint y: 377, endPoint x: 892, endPoint y: 364, distance: 197.0
click at [883, 363] on html "menu_book Browse the tutorials! [DOMAIN_NAME] The online gif editor Send Feedba…" at bounding box center [442, 186] width 884 height 581
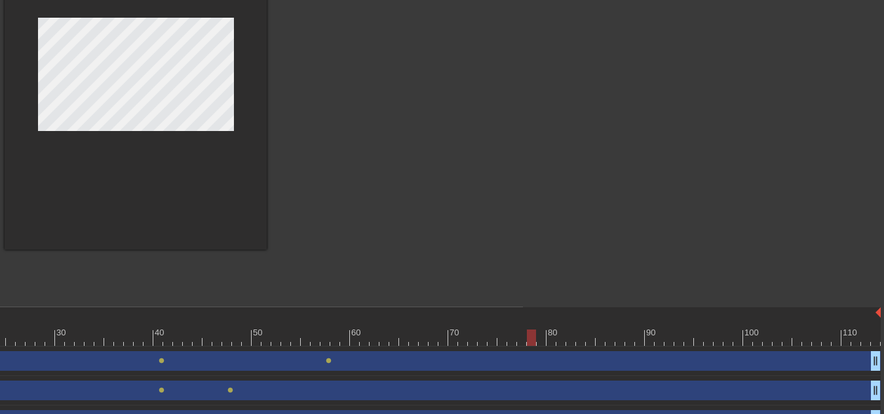
scroll to position [170, 361]
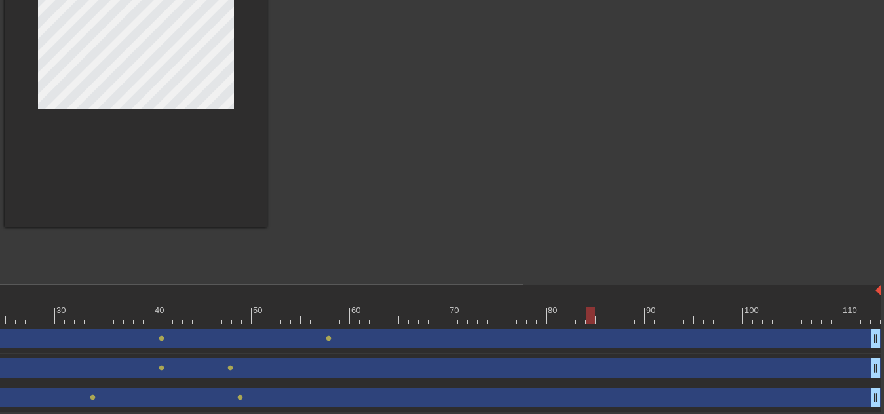
drag, startPoint x: 535, startPoint y: 311, endPoint x: 566, endPoint y: 309, distance: 30.9
click at [587, 312] on div at bounding box center [590, 315] width 9 height 16
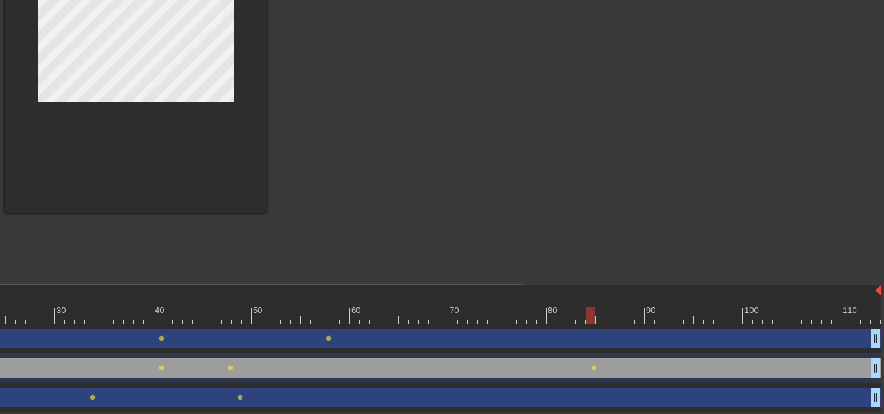
scroll to position [163, 361]
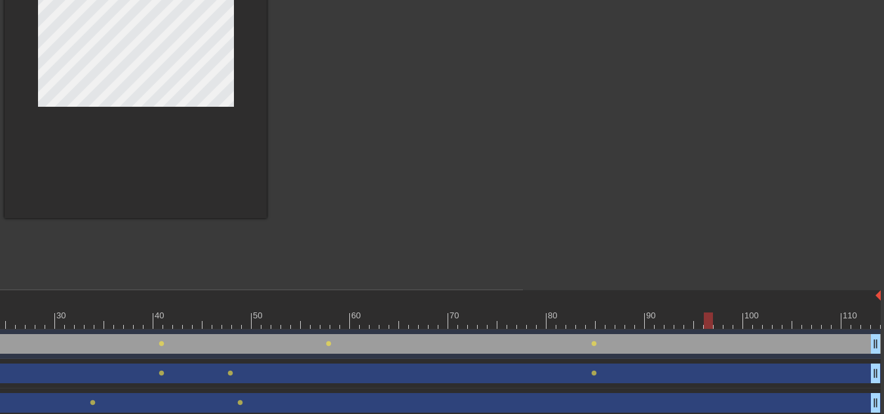
drag, startPoint x: 590, startPoint y: 319, endPoint x: 703, endPoint y: 311, distance: 113.0
click at [708, 311] on div "10 20 30 40 50 60 70 80 90 100 110" at bounding box center [325, 309] width 1111 height 39
type input "playfulmadman"
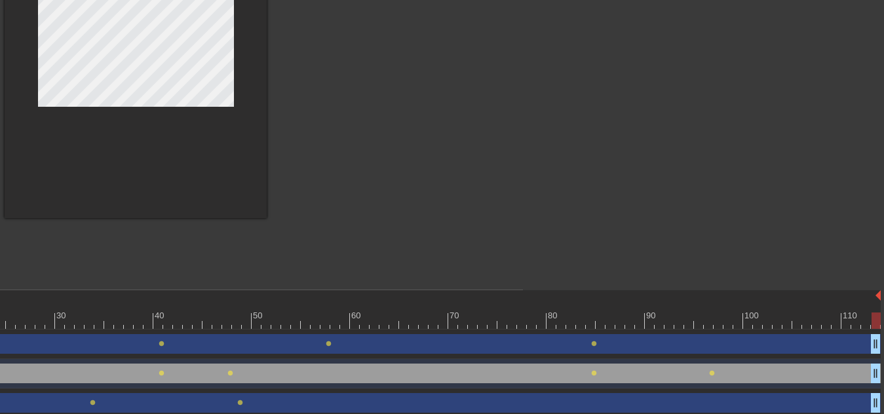
drag, startPoint x: 708, startPoint y: 318, endPoint x: 889, endPoint y: 314, distance: 180.9
click at [523, 314] on html "menu_book Browse the tutorials! [DOMAIN_NAME] The online gif editor Send Feedba…" at bounding box center [81, 127] width 884 height 581
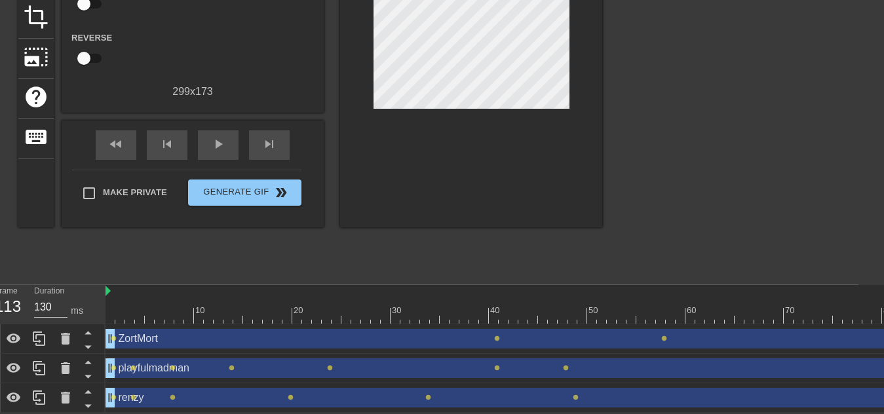
scroll to position [170, 0]
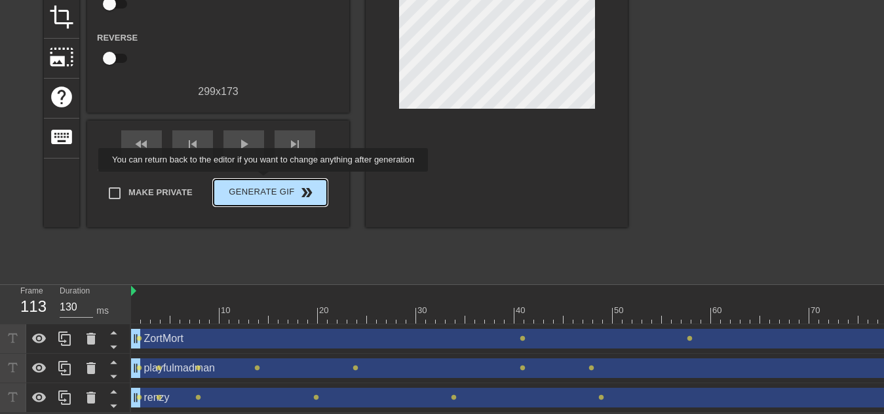
click at [263, 181] on button "Generate Gif double_arrow" at bounding box center [270, 193] width 113 height 26
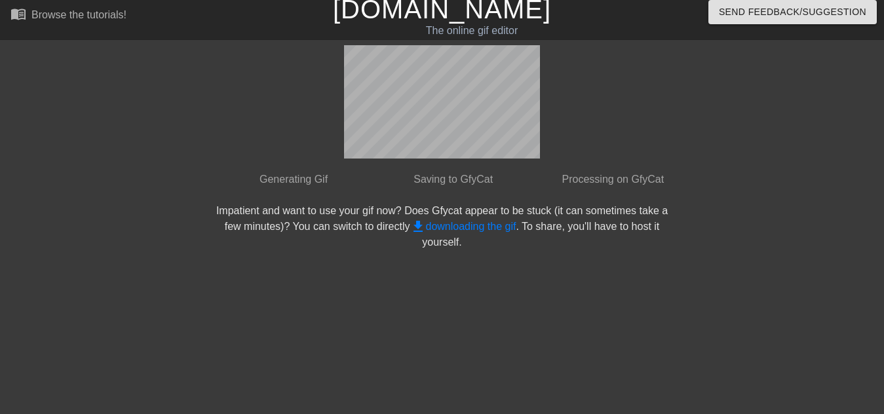
scroll to position [0, 0]
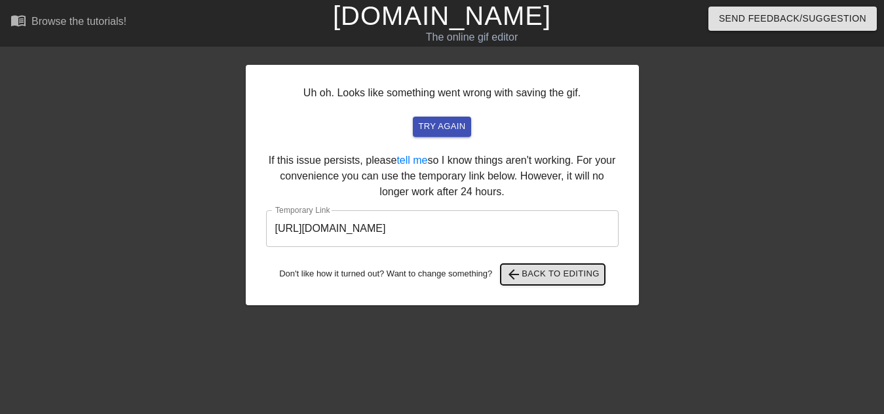
click at [546, 283] on button "arrow_back Back to Editing" at bounding box center [553, 274] width 104 height 21
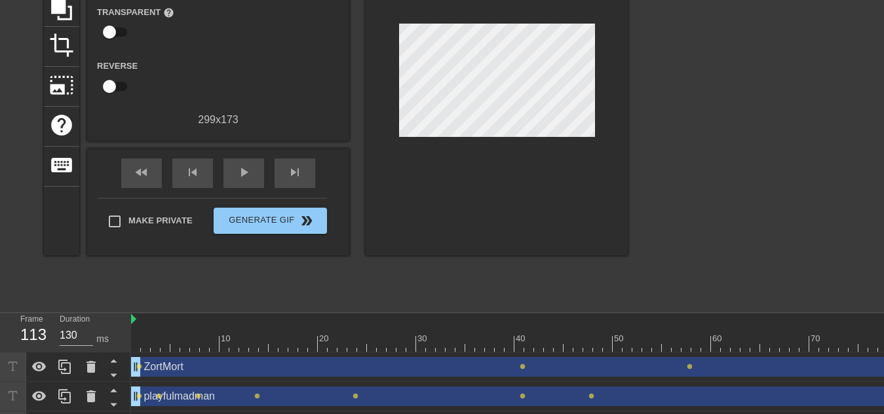
scroll to position [177, 0]
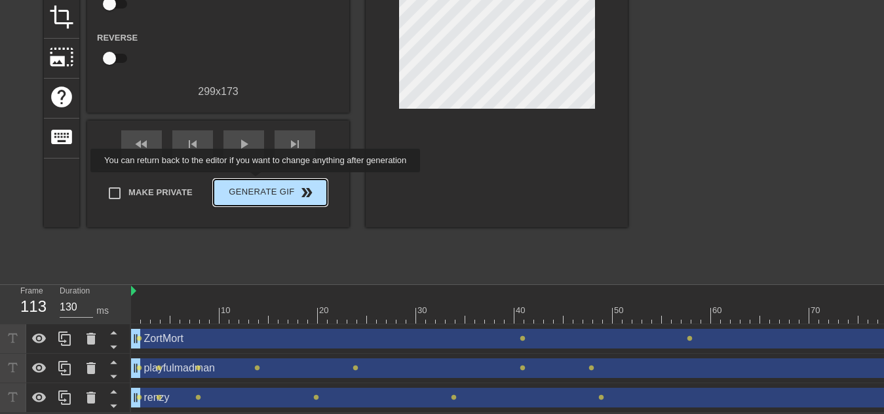
click at [257, 185] on span "Generate Gif double_arrow" at bounding box center [270, 193] width 103 height 16
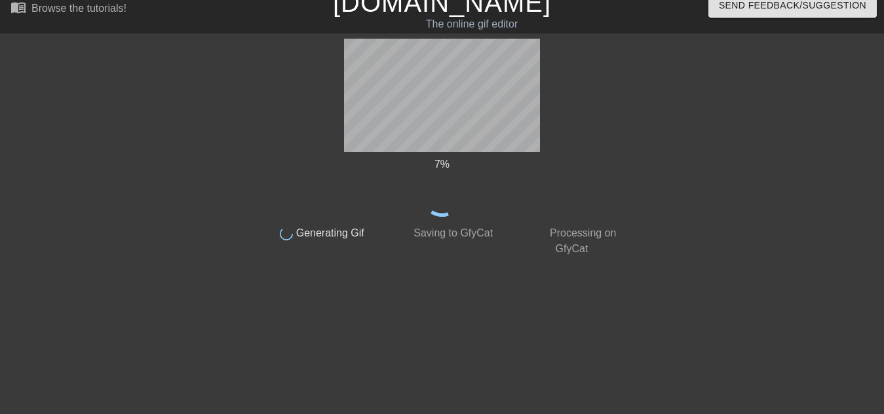
scroll to position [0, 0]
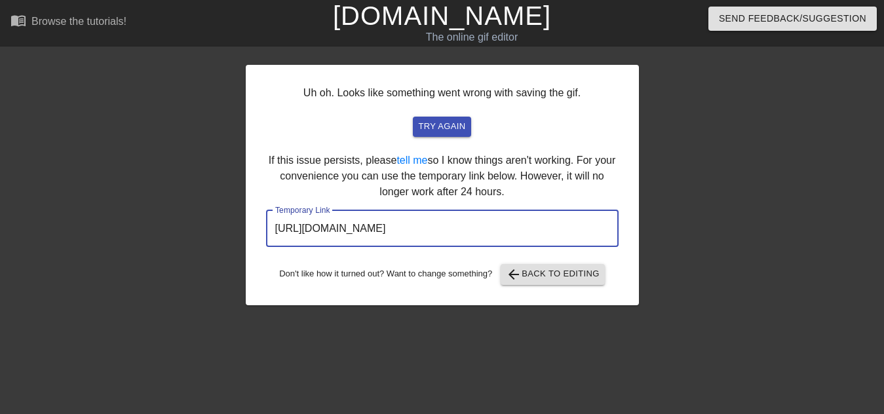
drag, startPoint x: 561, startPoint y: 230, endPoint x: 82, endPoint y: 213, distance: 479.3
click at [84, 214] on div "Uh oh. Looks like something went wrong with saving the gif. try again If this i…" at bounding box center [442, 248] width 884 height 393
